Goal: Task Accomplishment & Management: Use online tool/utility

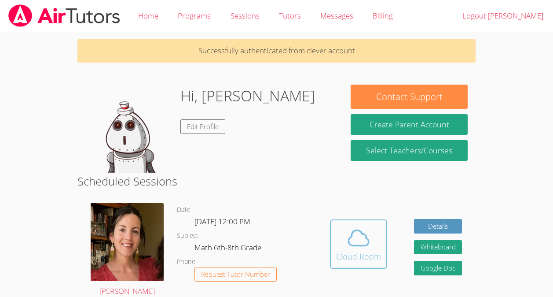
click at [338, 244] on span at bounding box center [358, 237] width 45 height 25
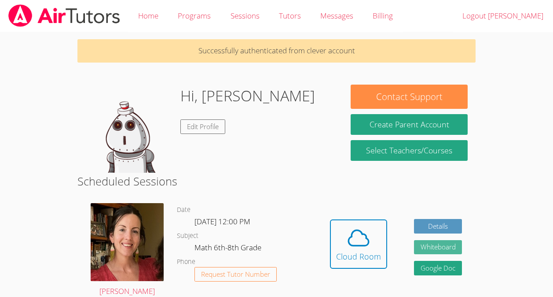
click at [433, 245] on button "Whiteboard" at bounding box center [438, 247] width 48 height 15
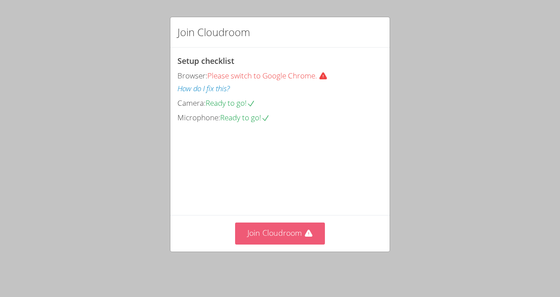
click at [260, 228] on button "Join Cloudroom" at bounding box center [280, 233] width 90 height 22
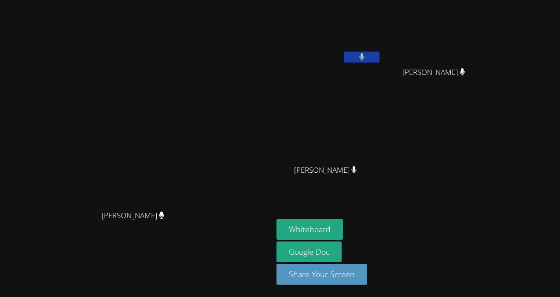
click at [381, 46] on video at bounding box center [328, 33] width 105 height 59
click at [365, 56] on icon at bounding box center [362, 56] width 6 height 7
drag, startPoint x: 426, startPoint y: 56, endPoint x: 393, endPoint y: 43, distance: 35.0
click at [381, 44] on video at bounding box center [328, 33] width 105 height 59
click at [366, 56] on icon at bounding box center [361, 56] width 9 height 7
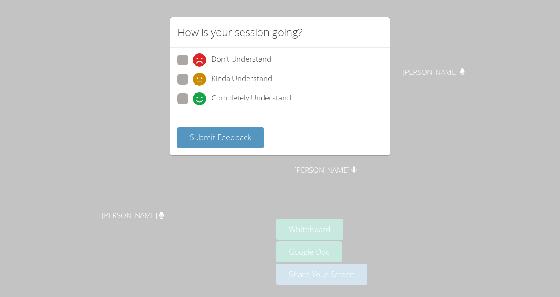
click at [188, 95] on label "Completely Understand" at bounding box center [234, 99] width 114 height 12
click at [193, 95] on input "Completely Understand" at bounding box center [196, 96] width 7 height 7
radio input "true"
click at [196, 138] on span "Submit Feedback" at bounding box center [221, 137] width 62 height 11
